Goal: Transaction & Acquisition: Book appointment/travel/reservation

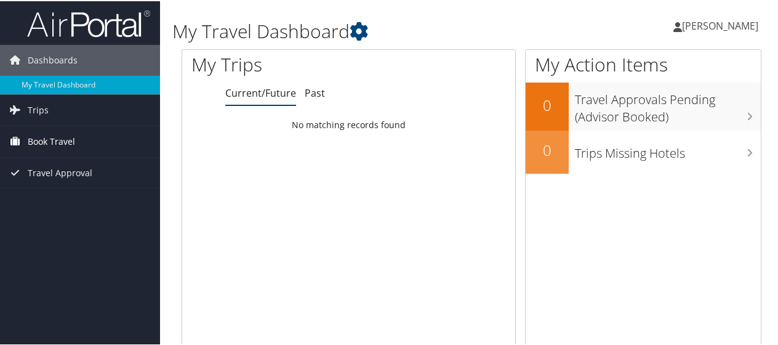
click at [46, 140] on span "Book Travel" at bounding box center [51, 140] width 47 height 31
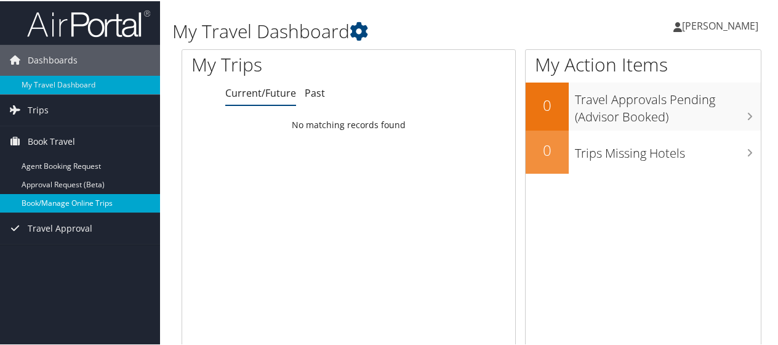
click at [58, 207] on link "Book/Manage Online Trips" at bounding box center [80, 202] width 160 height 18
